Goal: Information Seeking & Learning: Learn about a topic

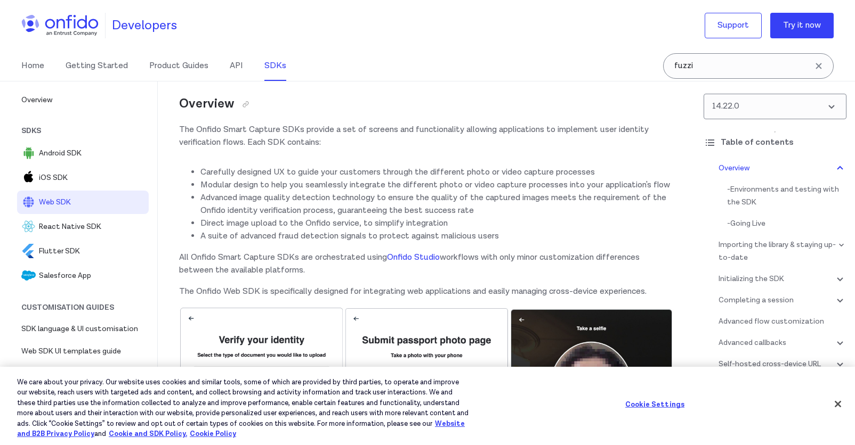
scroll to position [149, 0]
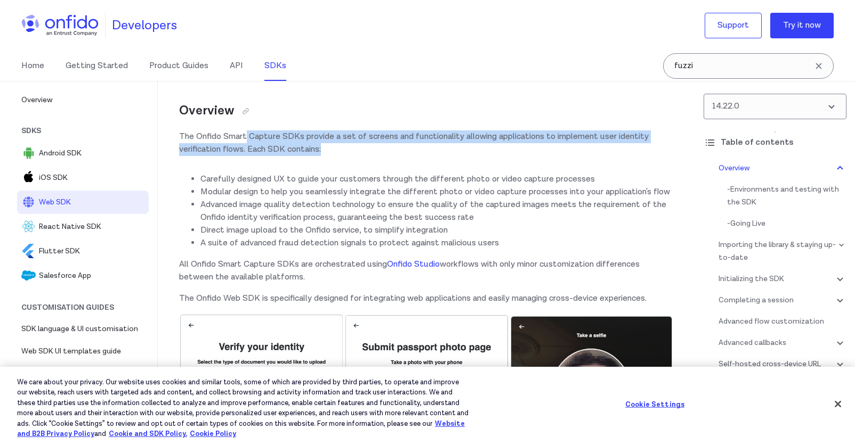
drag, startPoint x: 247, startPoint y: 138, endPoint x: 344, endPoint y: 155, distance: 97.9
click at [344, 155] on p "The Onfido Smart Capture SDKs provide a set of screens and functionality allowi…" at bounding box center [426, 144] width 494 height 26
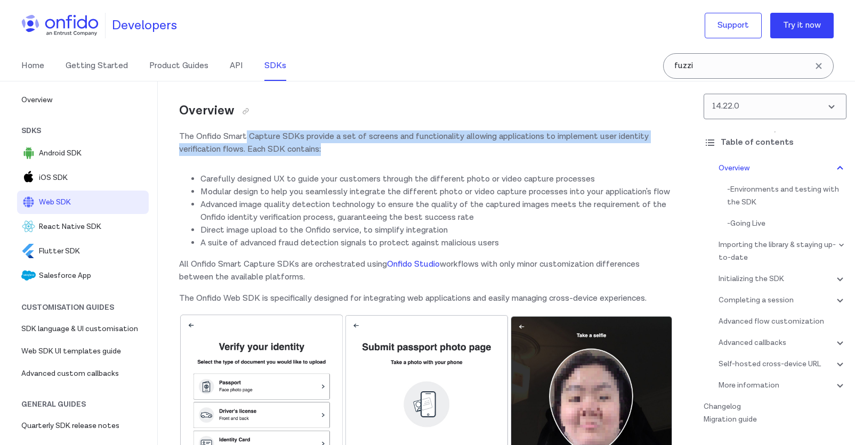
click at [344, 155] on p "The Onfido Smart Capture SDKs provide a set of screens and functionality allowi…" at bounding box center [426, 144] width 494 height 26
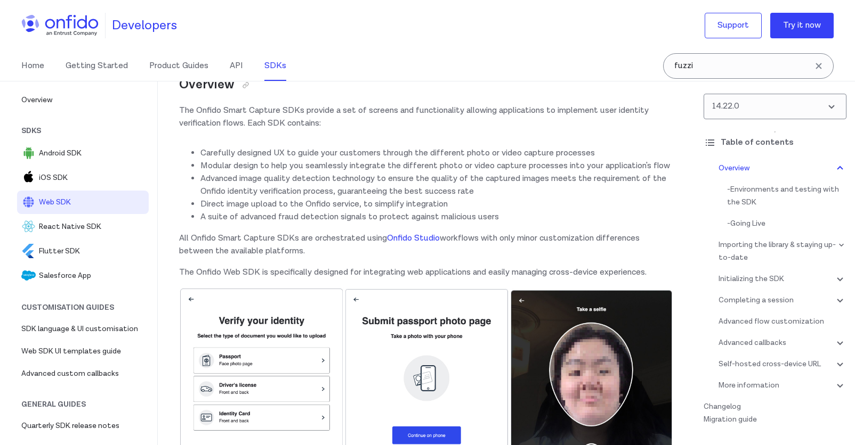
scroll to position [188, 0]
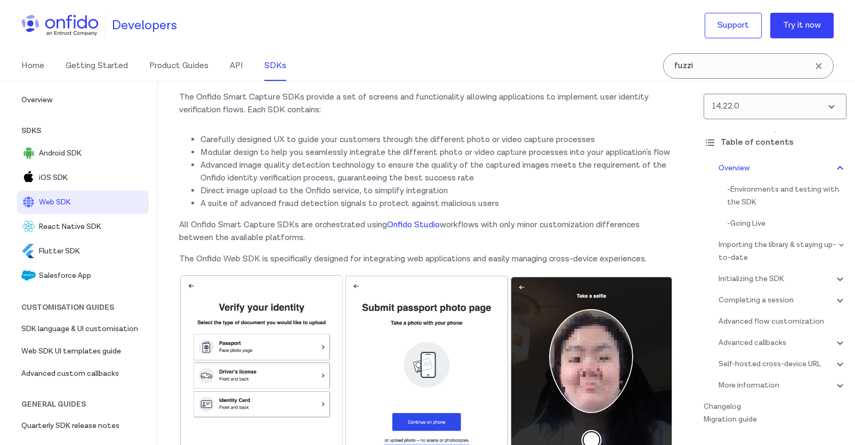
drag, startPoint x: 227, startPoint y: 141, endPoint x: 422, endPoint y: 148, distance: 195.6
click at [422, 148] on ul "Carefully designed UX to guide your customers through the different photo or vi…" at bounding box center [426, 172] width 494 height 77
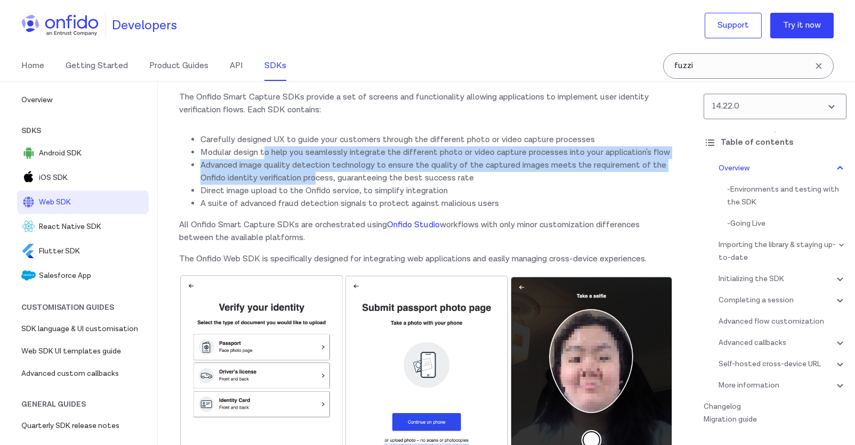
drag, startPoint x: 266, startPoint y: 150, endPoint x: 320, endPoint y: 183, distance: 63.1
click at [320, 183] on ul "Carefully designed UX to guide your customers through the different photo or vi…" at bounding box center [426, 172] width 494 height 77
click at [320, 183] on li "Advanced image quality detection technology to ensure the quality of the captur…" at bounding box center [436, 172] width 473 height 26
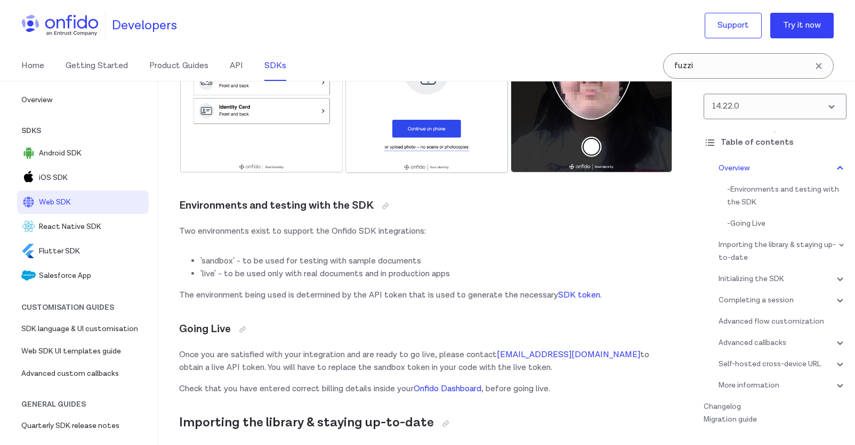
scroll to position [483, 0]
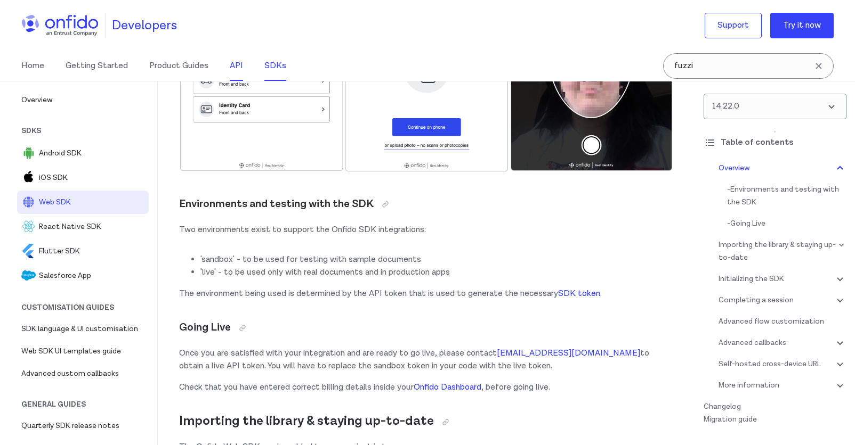
click at [234, 67] on link "API" at bounding box center [236, 66] width 13 height 30
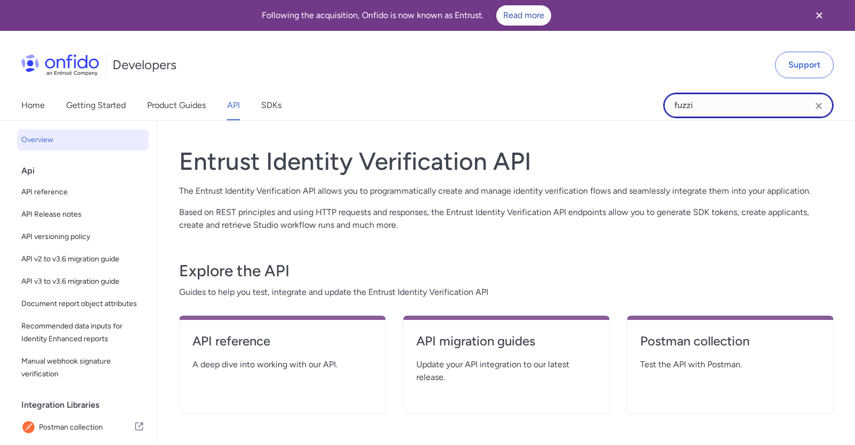
click at [719, 112] on input "fuzzi" at bounding box center [748, 106] width 170 height 26
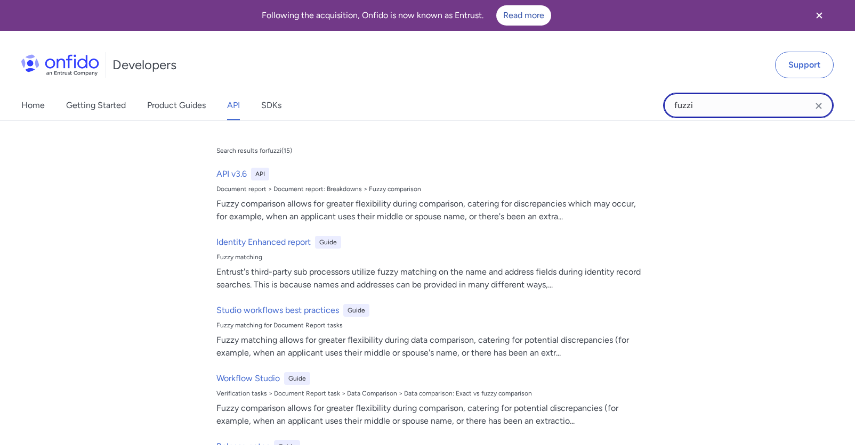
click at [719, 112] on input "fuzzi" at bounding box center [748, 106] width 170 height 26
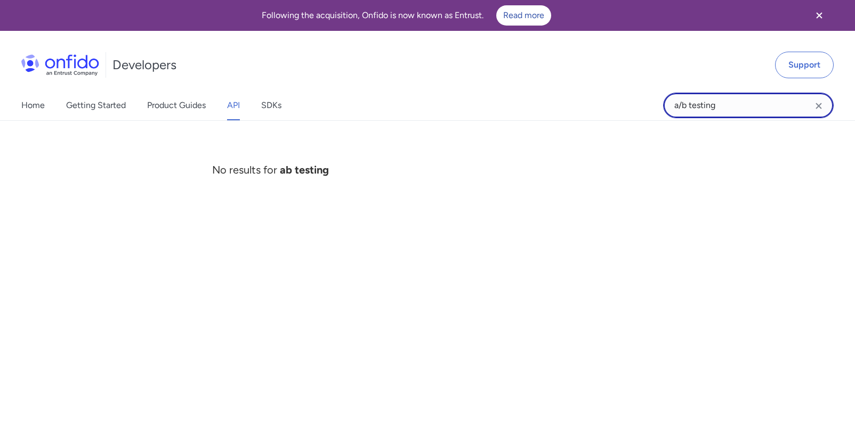
type input "a/b testing"
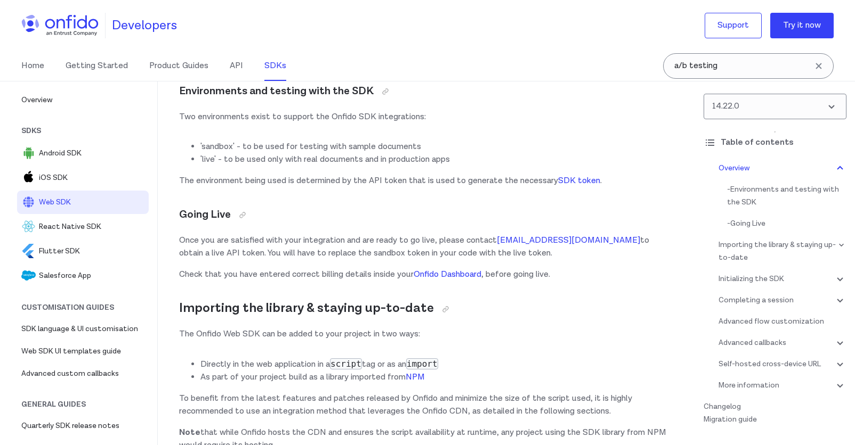
scroll to position [607, 0]
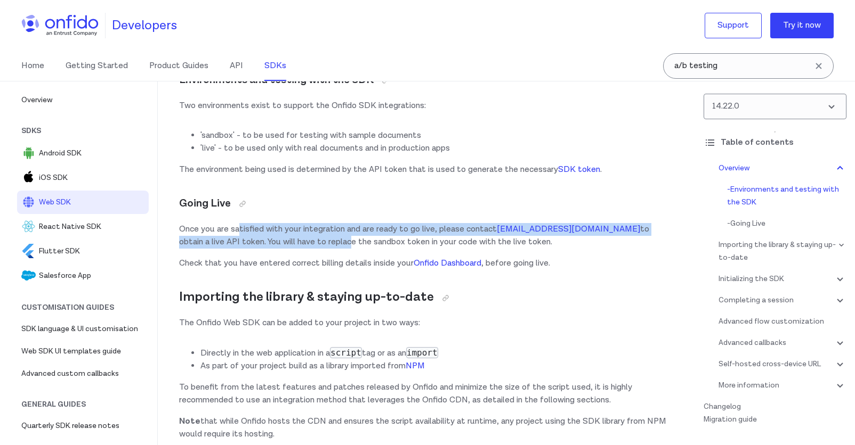
drag, startPoint x: 241, startPoint y: 235, endPoint x: 299, endPoint y: 248, distance: 59.5
click at [299, 248] on p "Once you are satisfied with your integration and are ready to go live, please c…" at bounding box center [426, 236] width 494 height 26
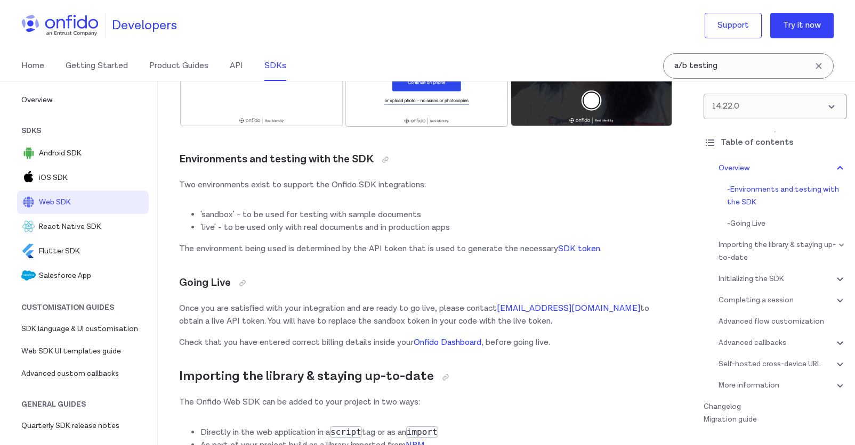
scroll to position [500, 0]
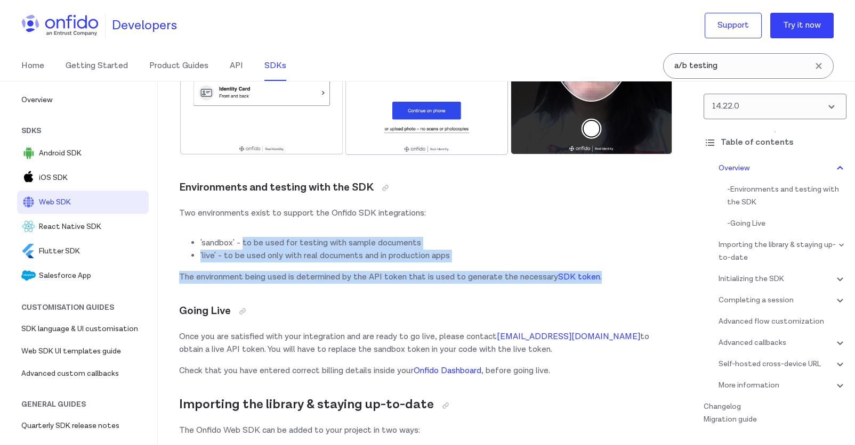
drag, startPoint x: 245, startPoint y: 248, endPoint x: 273, endPoint y: 285, distance: 47.1
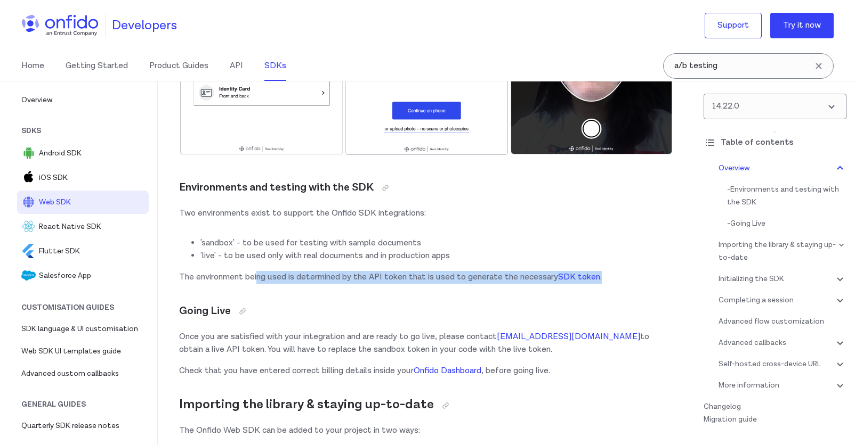
drag, startPoint x: 257, startPoint y: 274, endPoint x: 458, endPoint y: 284, distance: 200.6
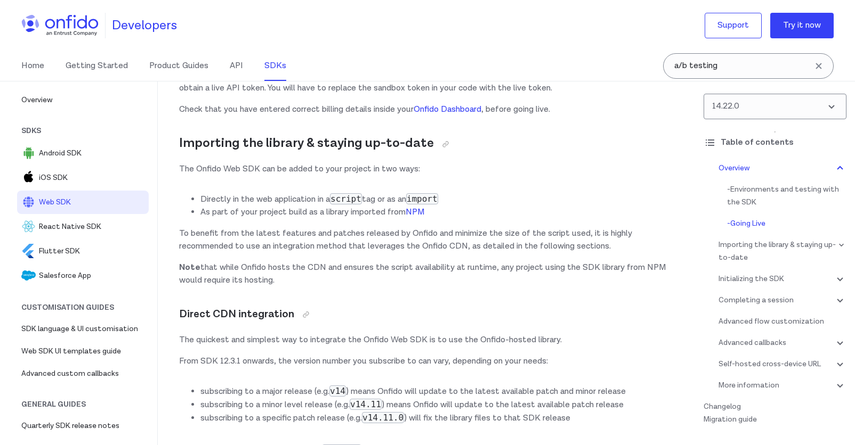
scroll to position [765, 0]
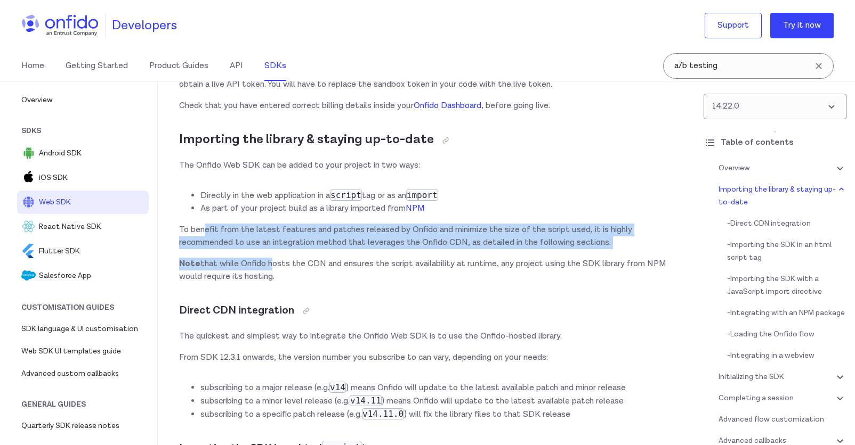
drag, startPoint x: 205, startPoint y: 226, endPoint x: 272, endPoint y: 262, distance: 75.8
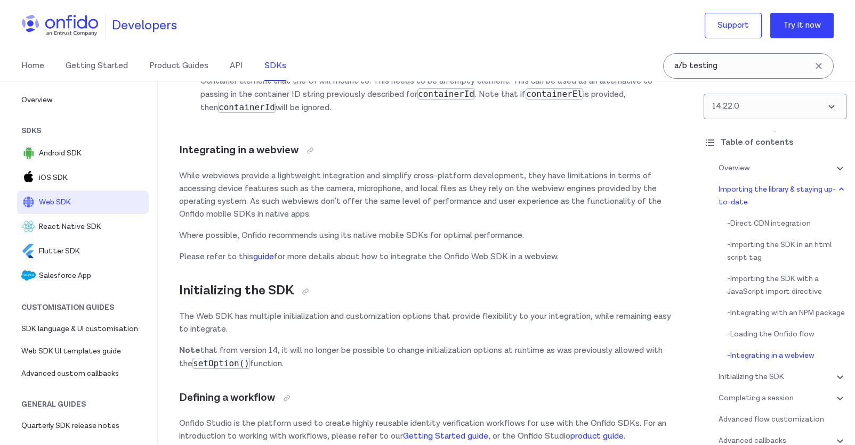
scroll to position [2640, 0]
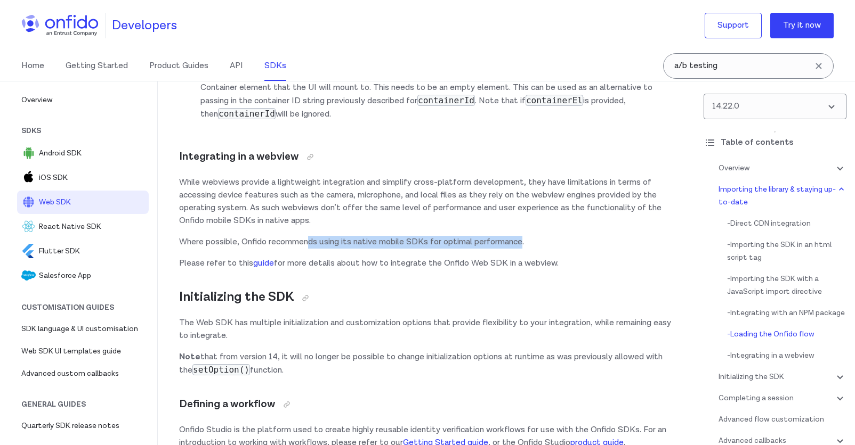
drag, startPoint x: 308, startPoint y: 251, endPoint x: 525, endPoint y: 257, distance: 216.4
click at [525, 249] on p "Where possible, Onfido recommends using its native mobile SDKs for optimal perf…" at bounding box center [426, 242] width 494 height 13
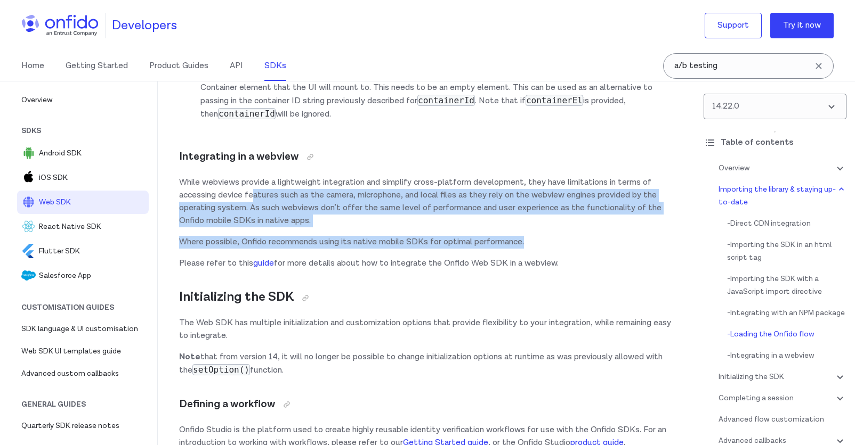
drag, startPoint x: 542, startPoint y: 256, endPoint x: 256, endPoint y: 202, distance: 290.7
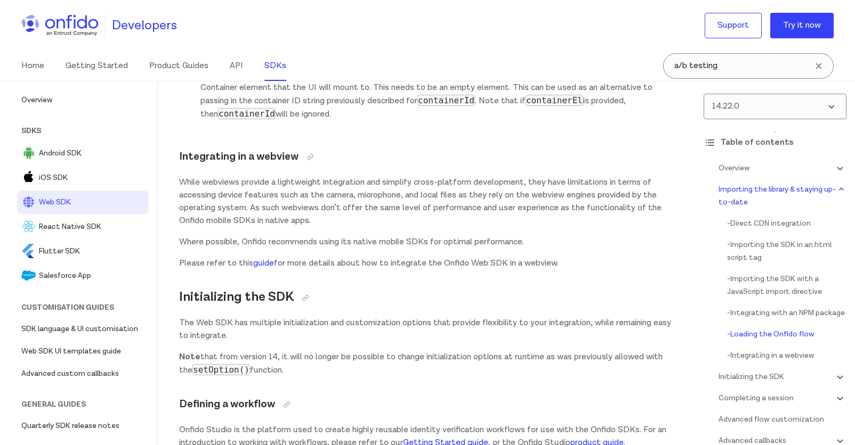
click at [256, 202] on p "While webviews provide a lightweight integration and simplify cross-platform de…" at bounding box center [426, 201] width 494 height 51
drag, startPoint x: 206, startPoint y: 200, endPoint x: 416, endPoint y: 243, distance: 214.8
drag, startPoint x: 325, startPoint y: 280, endPoint x: 511, endPoint y: 282, distance: 186.5
click at [511, 270] on p "Please refer to this guide for more details about how to integrate the Onfido W…" at bounding box center [426, 263] width 494 height 13
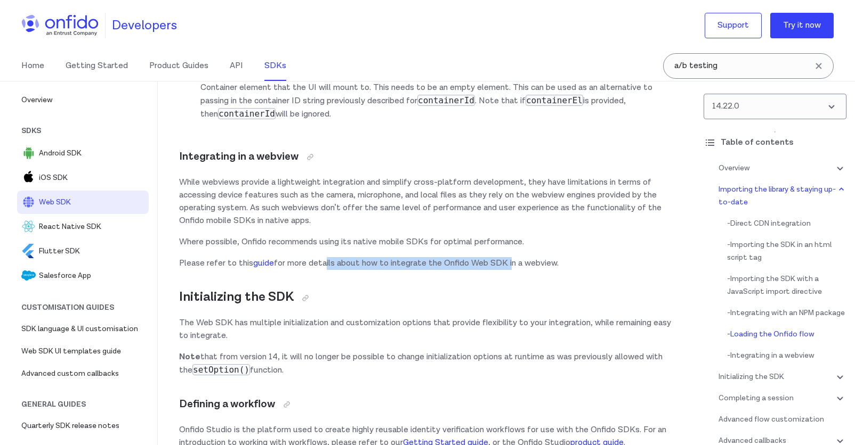
click at [511, 270] on p "Please refer to this guide for more details about how to integrate the Onfido W…" at bounding box center [426, 263] width 494 height 13
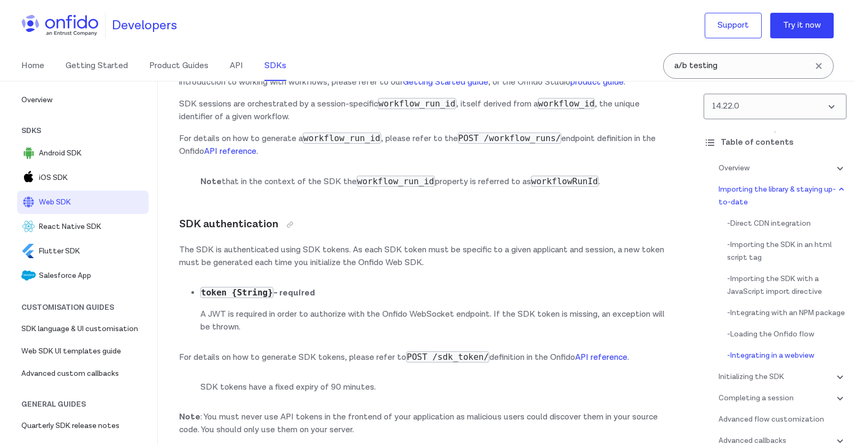
scroll to position [3009, 0]
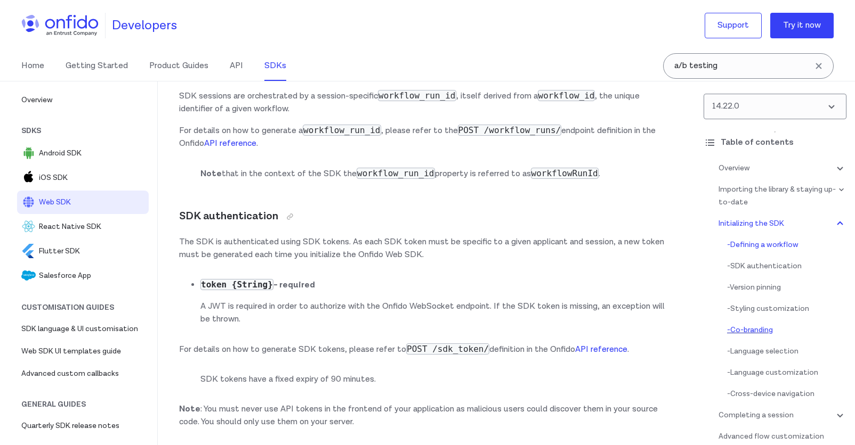
click at [759, 332] on div "- Co-branding" at bounding box center [786, 330] width 119 height 13
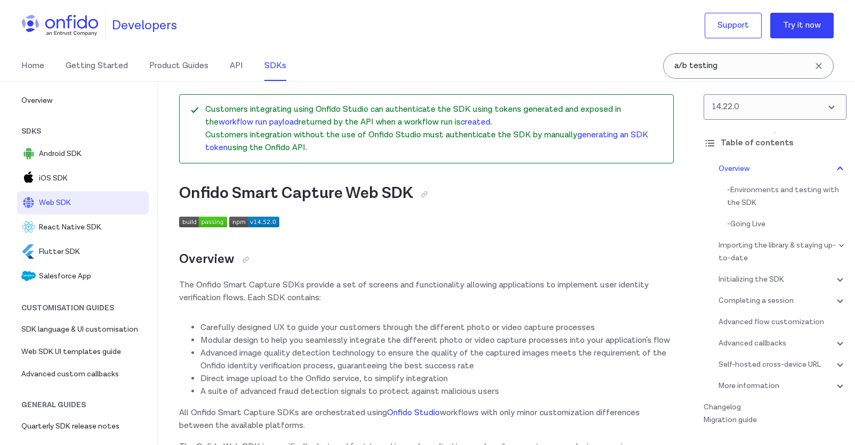
scroll to position [3009, 0]
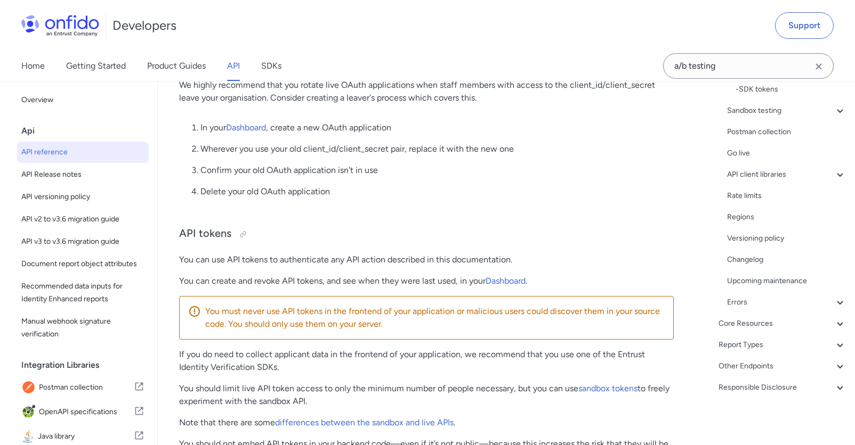
scroll to position [784, 0]
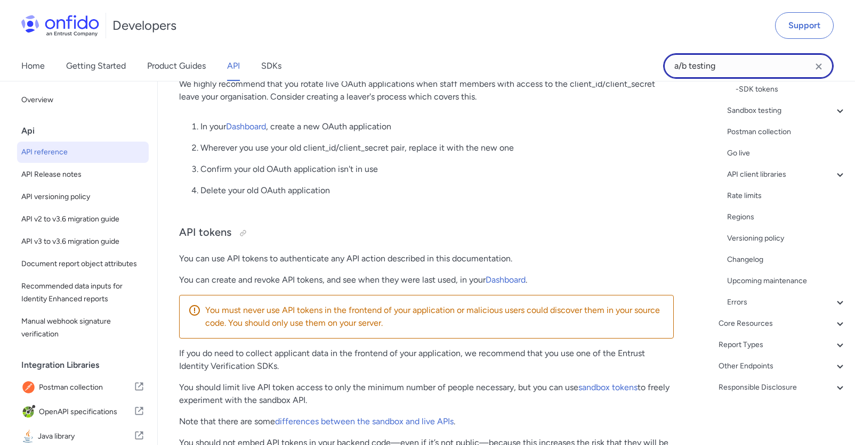
click at [747, 69] on input "a/b testing" at bounding box center [748, 66] width 170 height 26
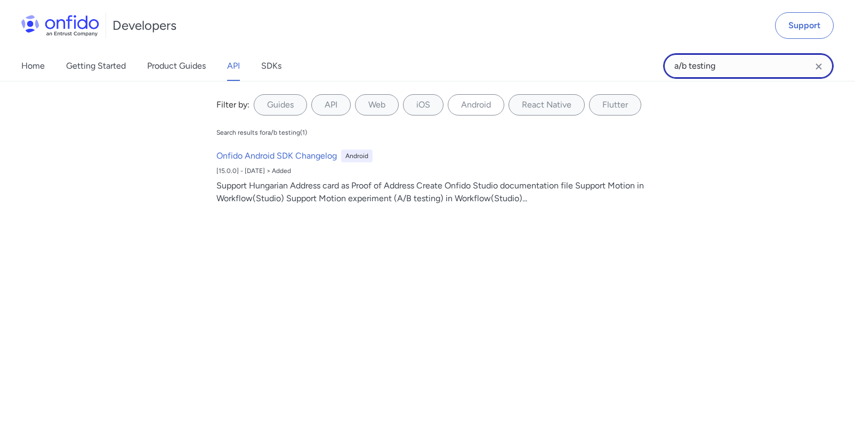
click at [747, 69] on input "a/b testing" at bounding box center [748, 66] width 170 height 26
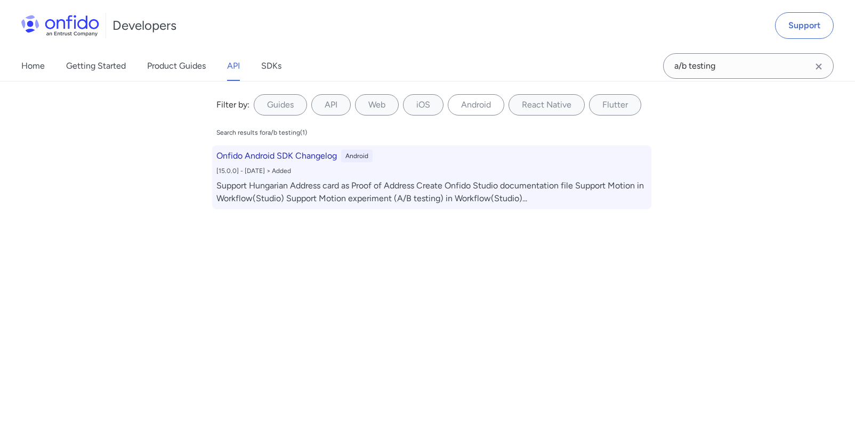
click at [585, 176] on div "Onfido Android SDK Changelog Android [15.0.0] - 2022-12-16 > Added Support Hung…" at bounding box center [431, 177] width 439 height 64
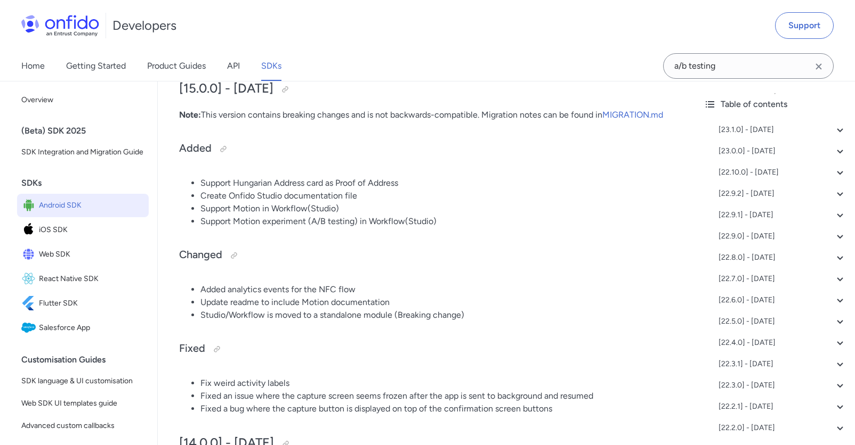
click at [818, 62] on icon "Clear search field button" at bounding box center [818, 66] width 13 height 13
select select "http"
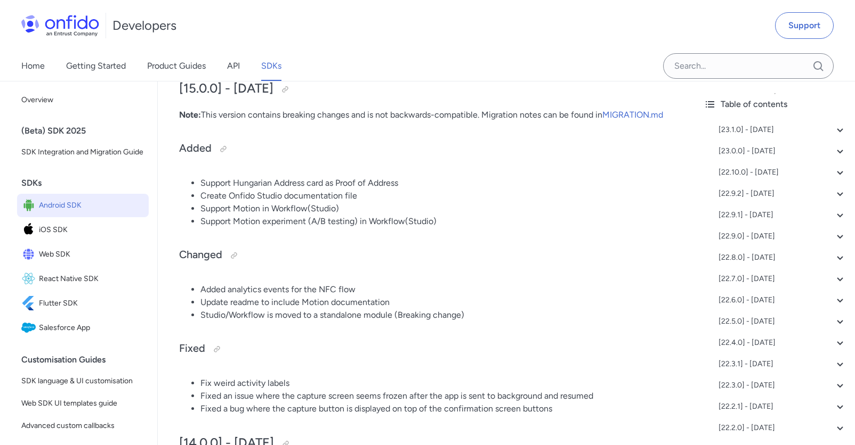
select select "http"
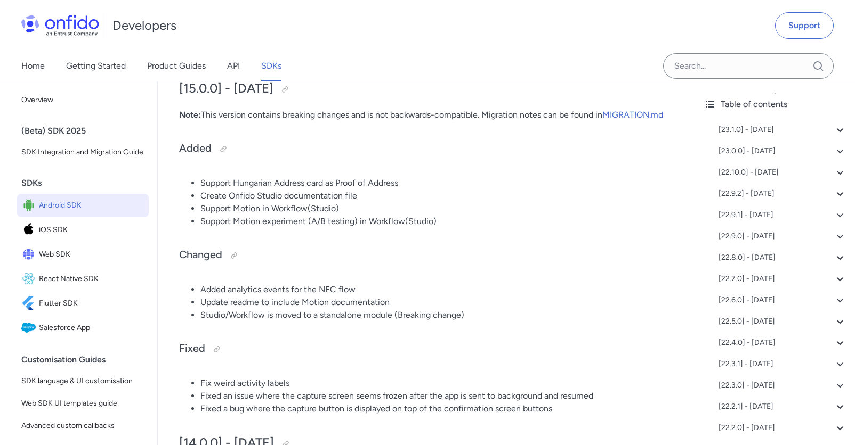
select select "http"
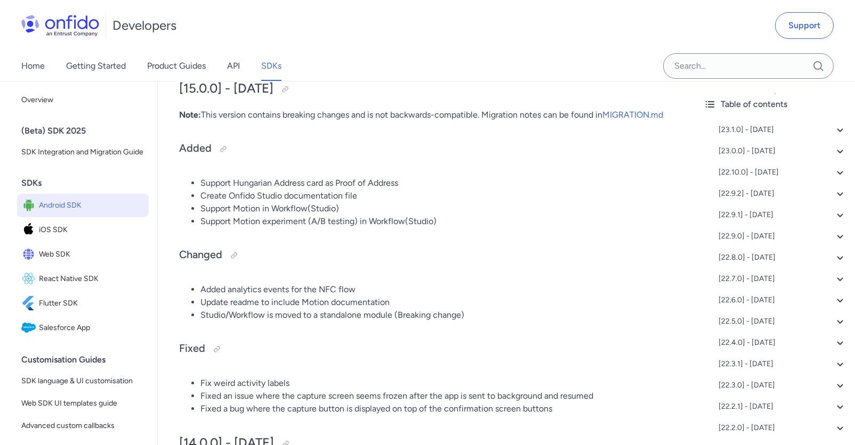
select select "http"
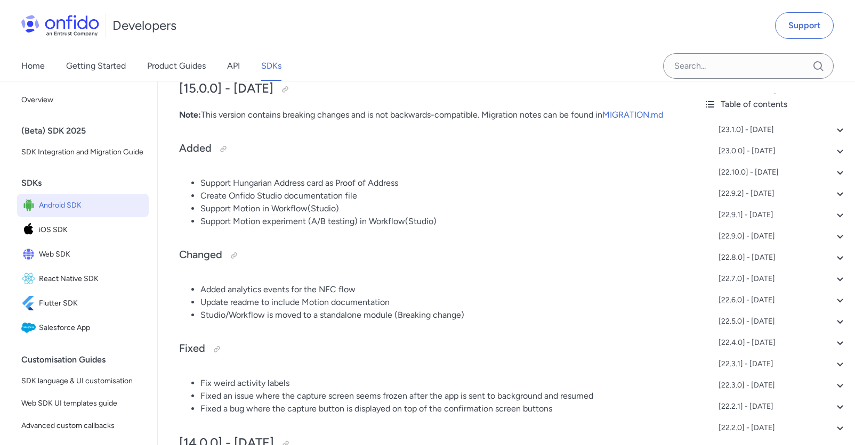
select select "http"
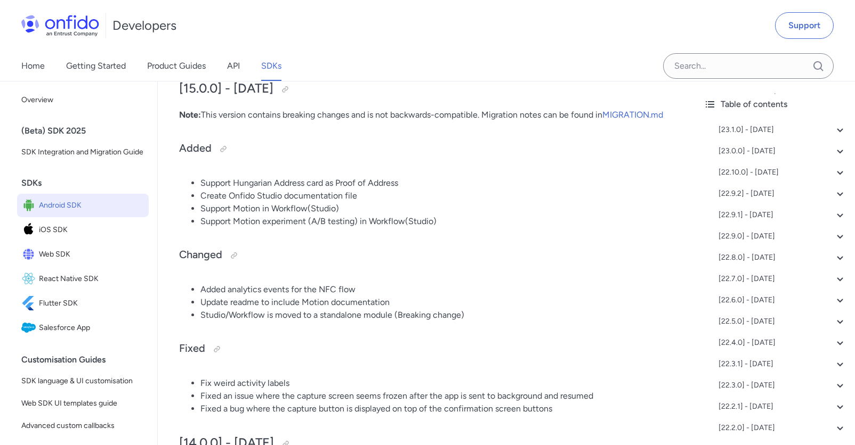
select select "http"
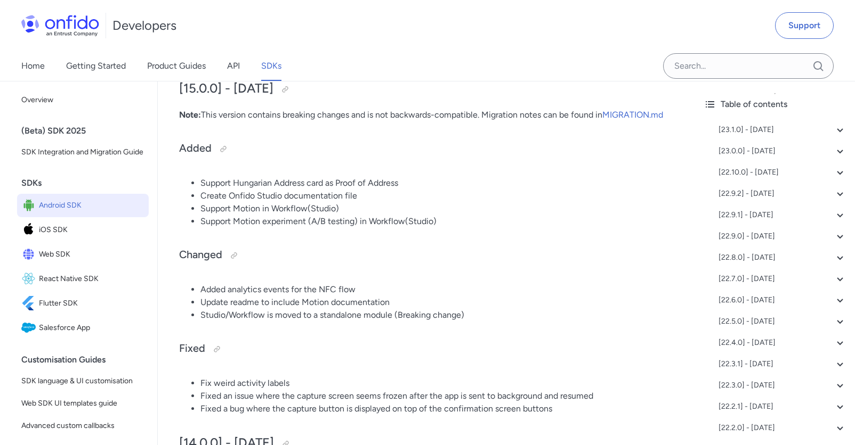
select select "http"
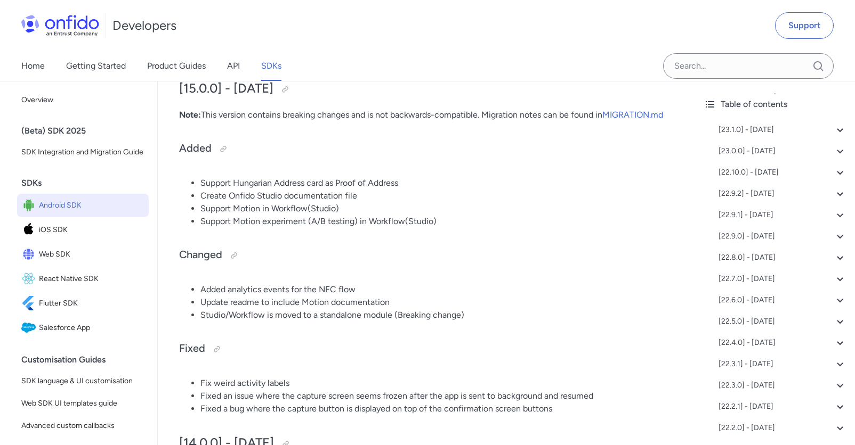
select select "http"
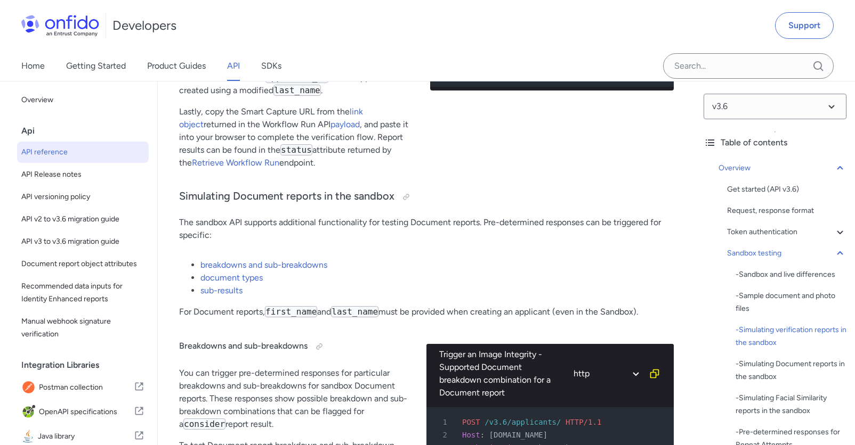
scroll to position [4066, 0]
